Goal: Transaction & Acquisition: Purchase product/service

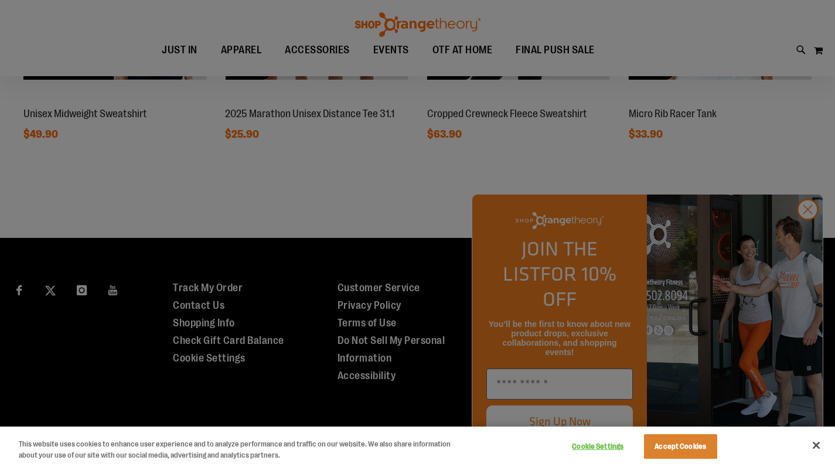
scroll to position [949, 0]
click at [809, 236] on div at bounding box center [417, 233] width 835 height 467
click at [688, 448] on button "Accept Cookies" at bounding box center [680, 446] width 73 height 25
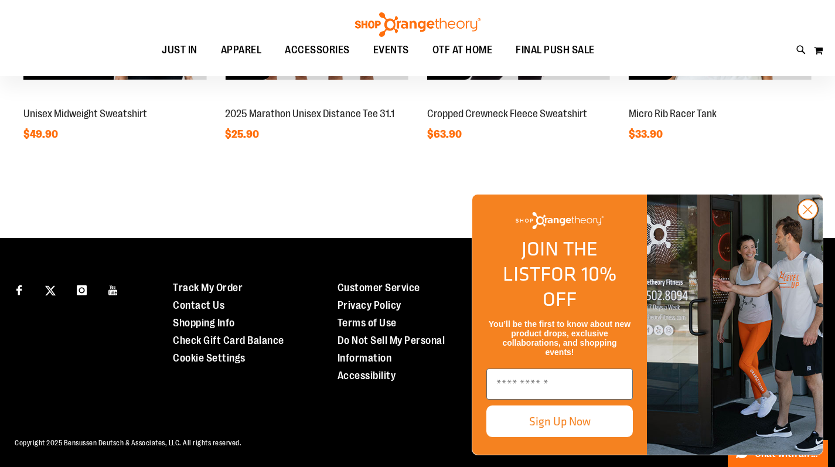
click at [805, 219] on circle "Close dialog" at bounding box center [807, 209] width 19 height 19
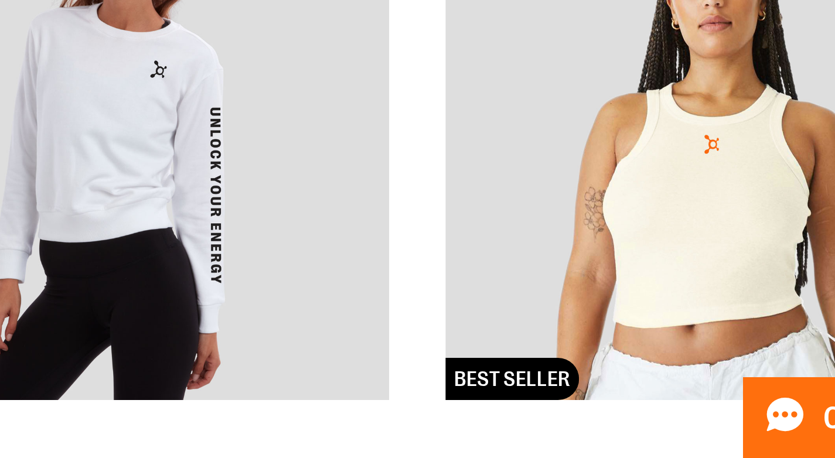
scroll to position [772, 0]
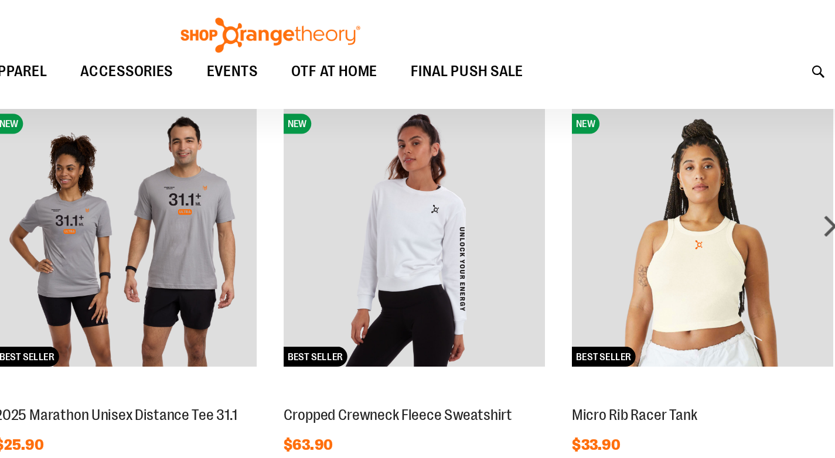
click at [628, 193] on img at bounding box center [719, 165] width 183 height 183
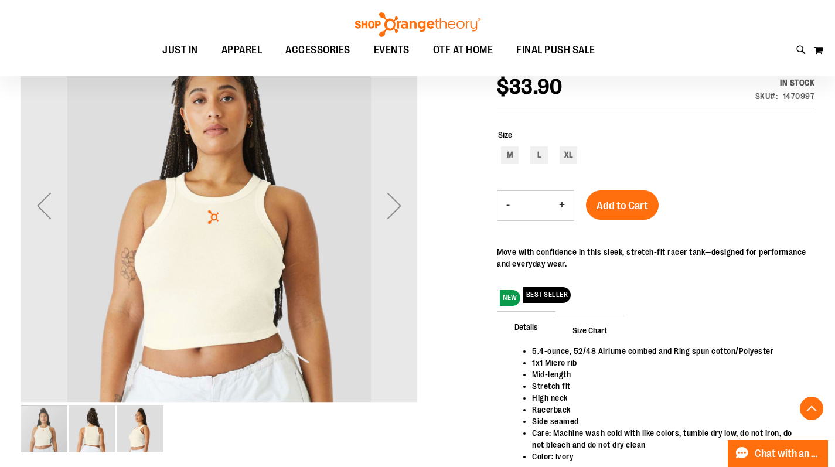
scroll to position [180, 0]
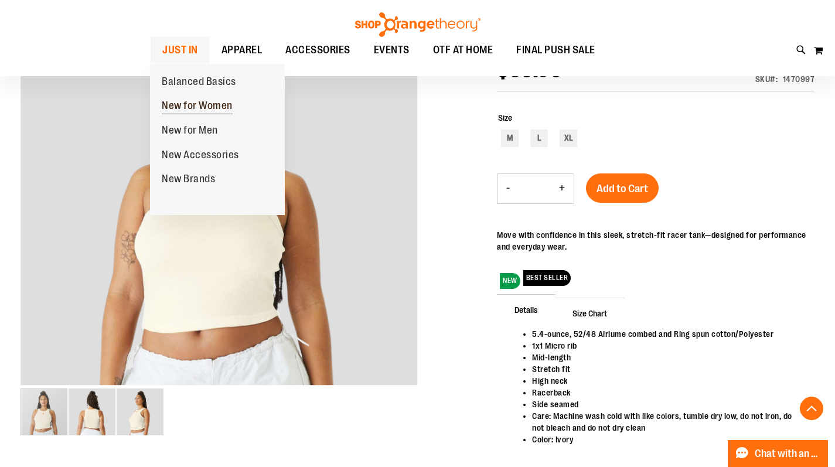
click at [189, 96] on link "New for Women" at bounding box center [197, 106] width 94 height 25
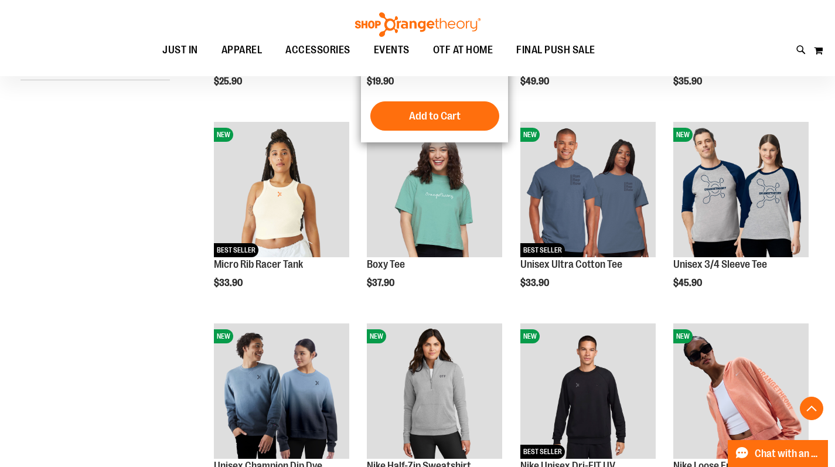
scroll to position [320, 0]
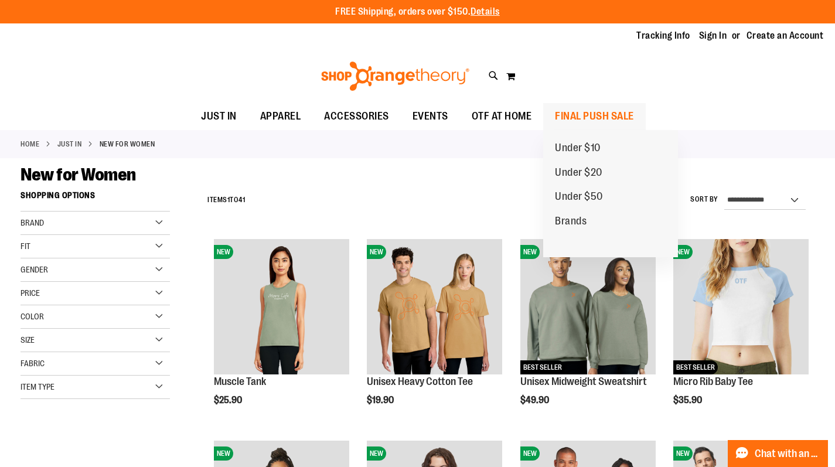
click at [594, 117] on span "FINAL PUSH SALE" at bounding box center [594, 116] width 79 height 26
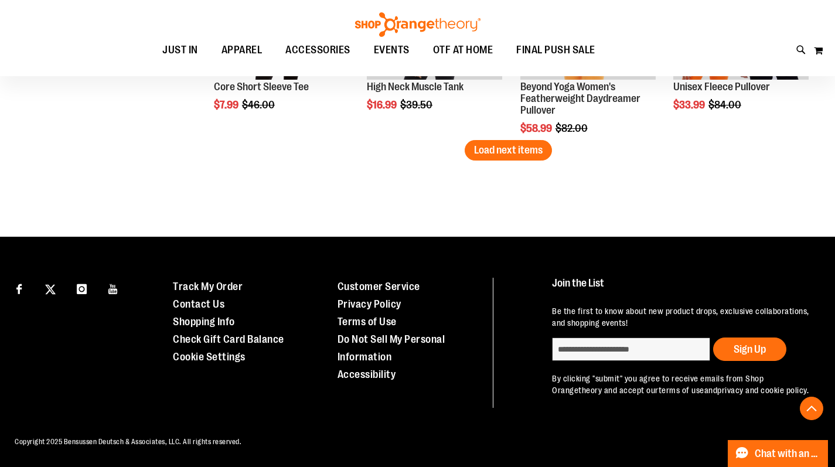
scroll to position [1905, 0]
